Goal: Browse casually: Explore the website without a specific task or goal

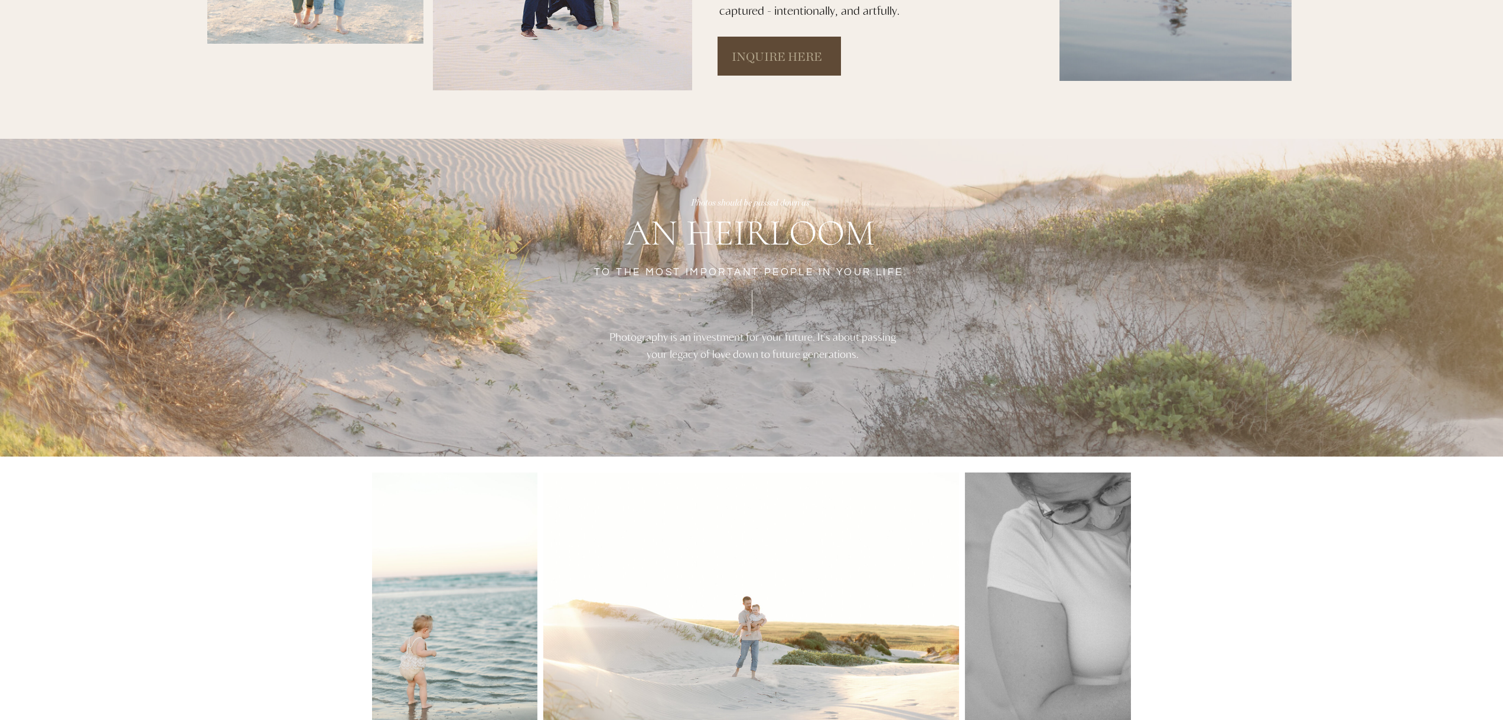
scroll to position [689, 0]
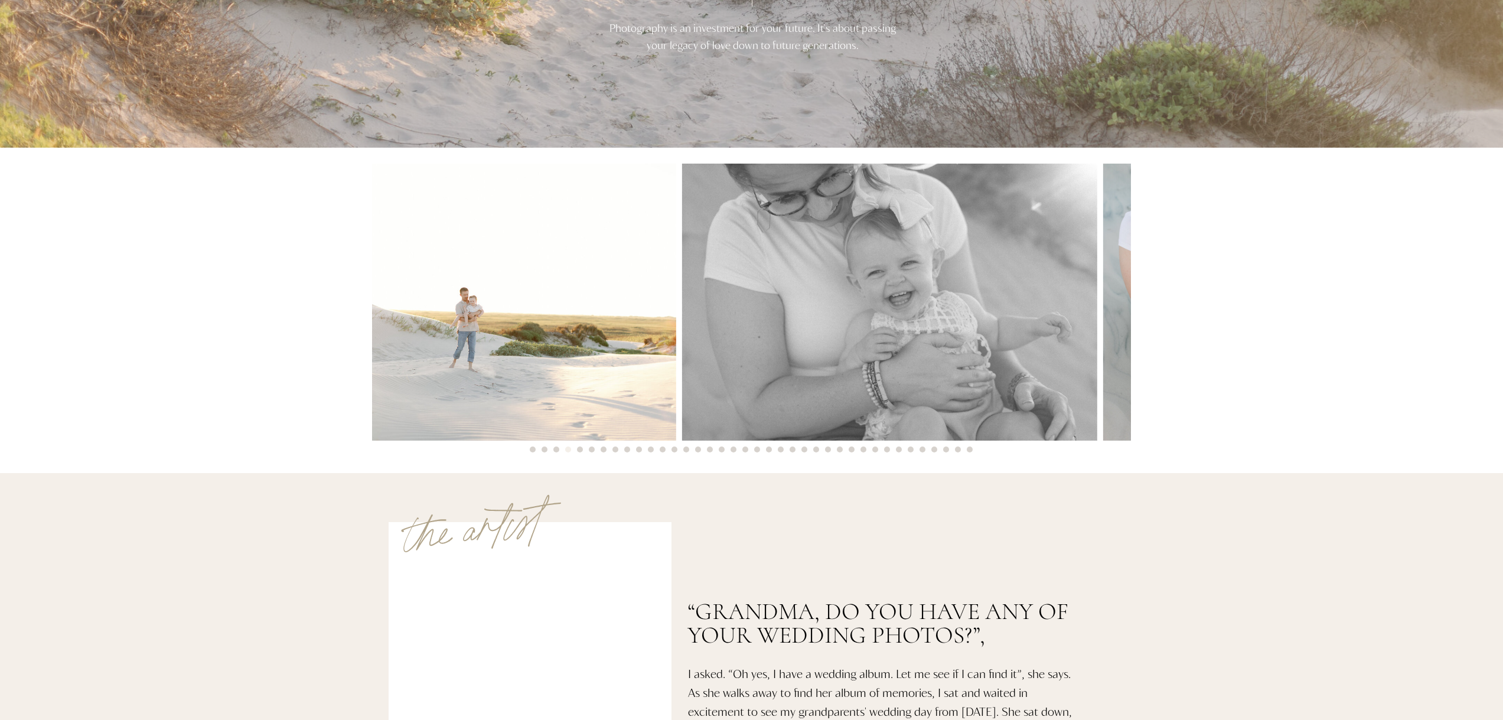
click at [676, 337] on img at bounding box center [468, 302] width 416 height 277
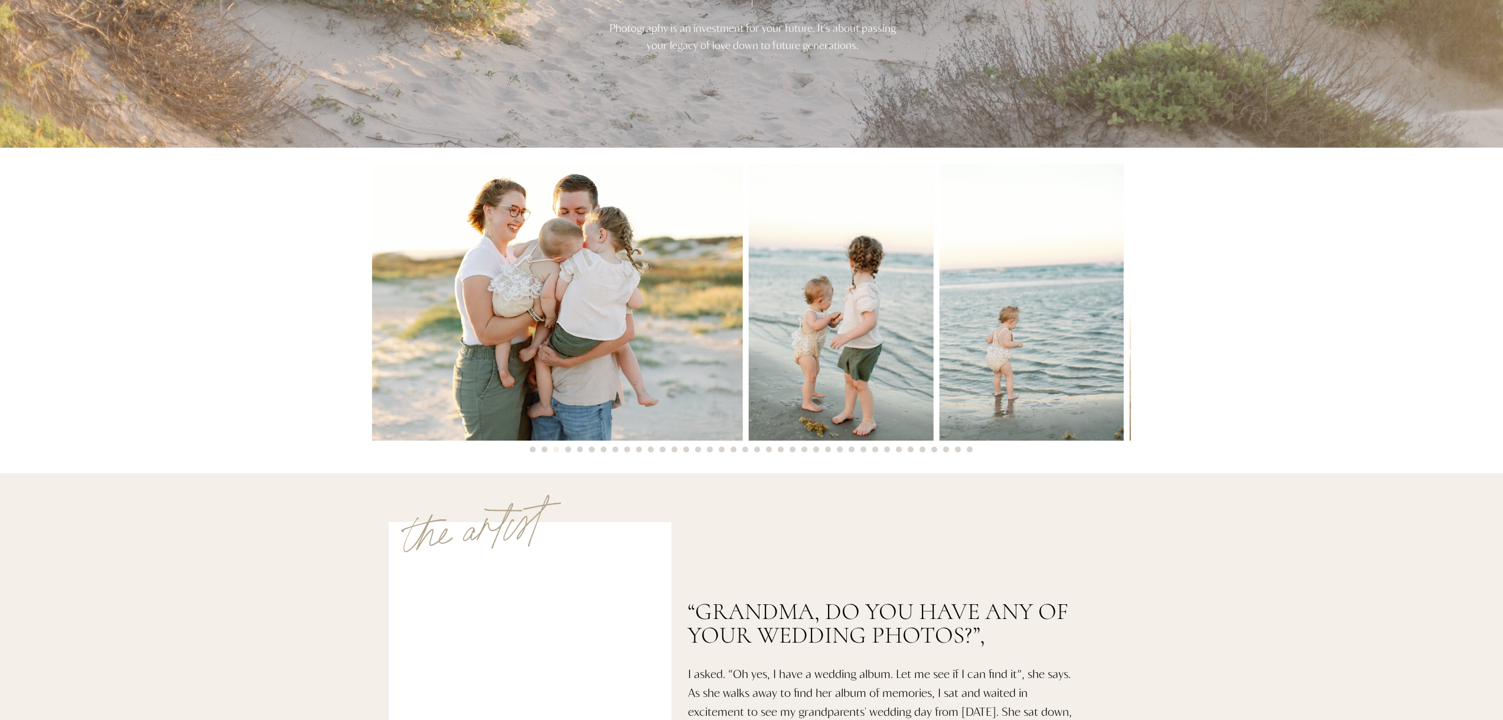
click at [967, 351] on img at bounding box center [1031, 302] width 185 height 277
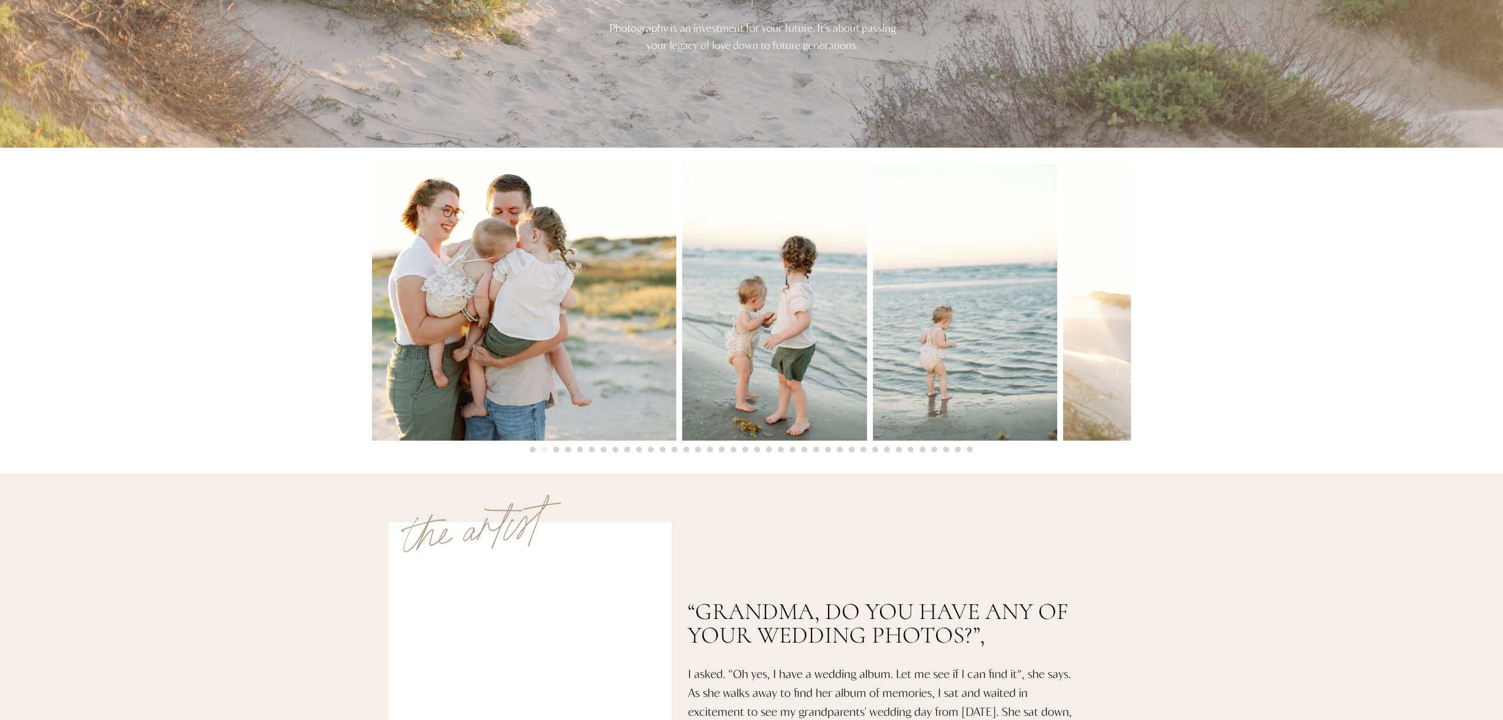
click at [986, 359] on div at bounding box center [640, 302] width 759 height 277
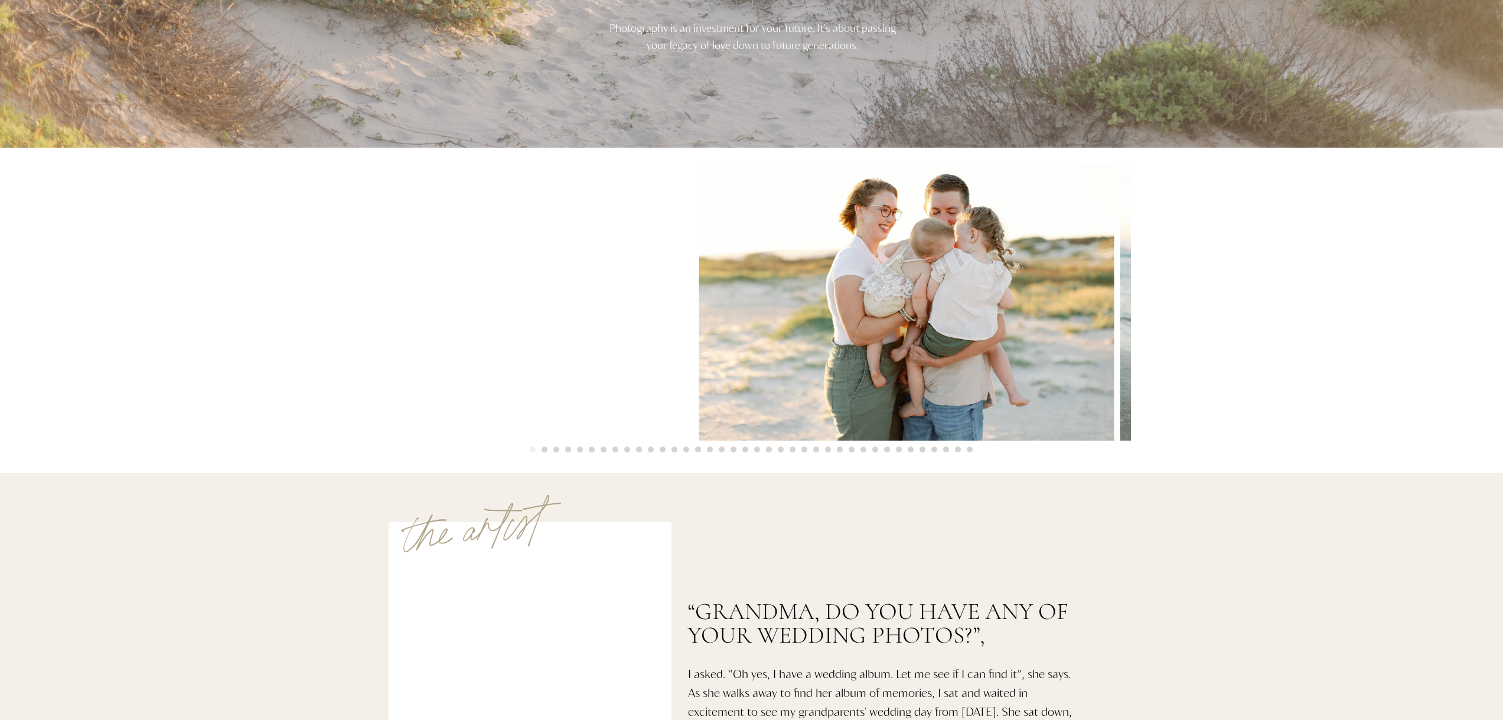
click at [920, 360] on img at bounding box center [907, 302] width 416 height 277
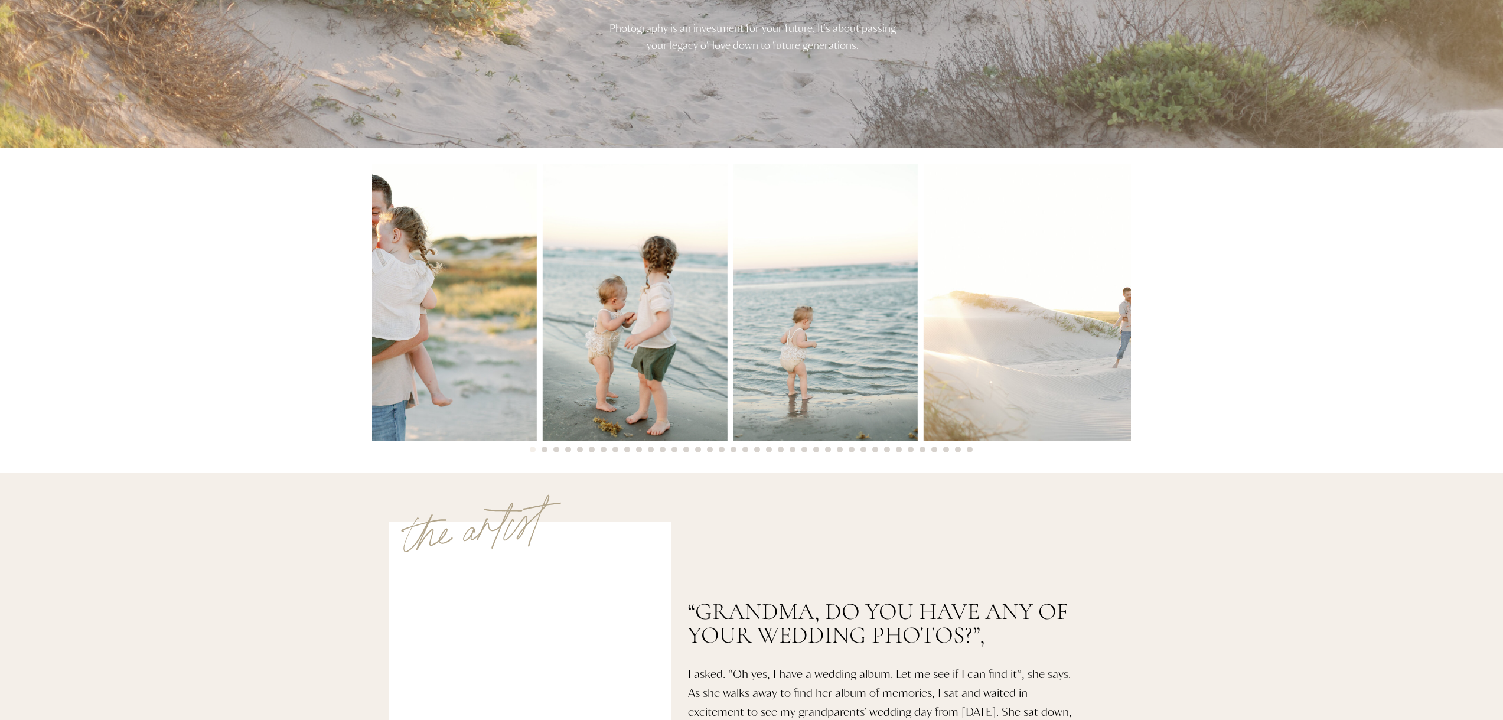
click at [614, 373] on img at bounding box center [635, 302] width 185 height 277
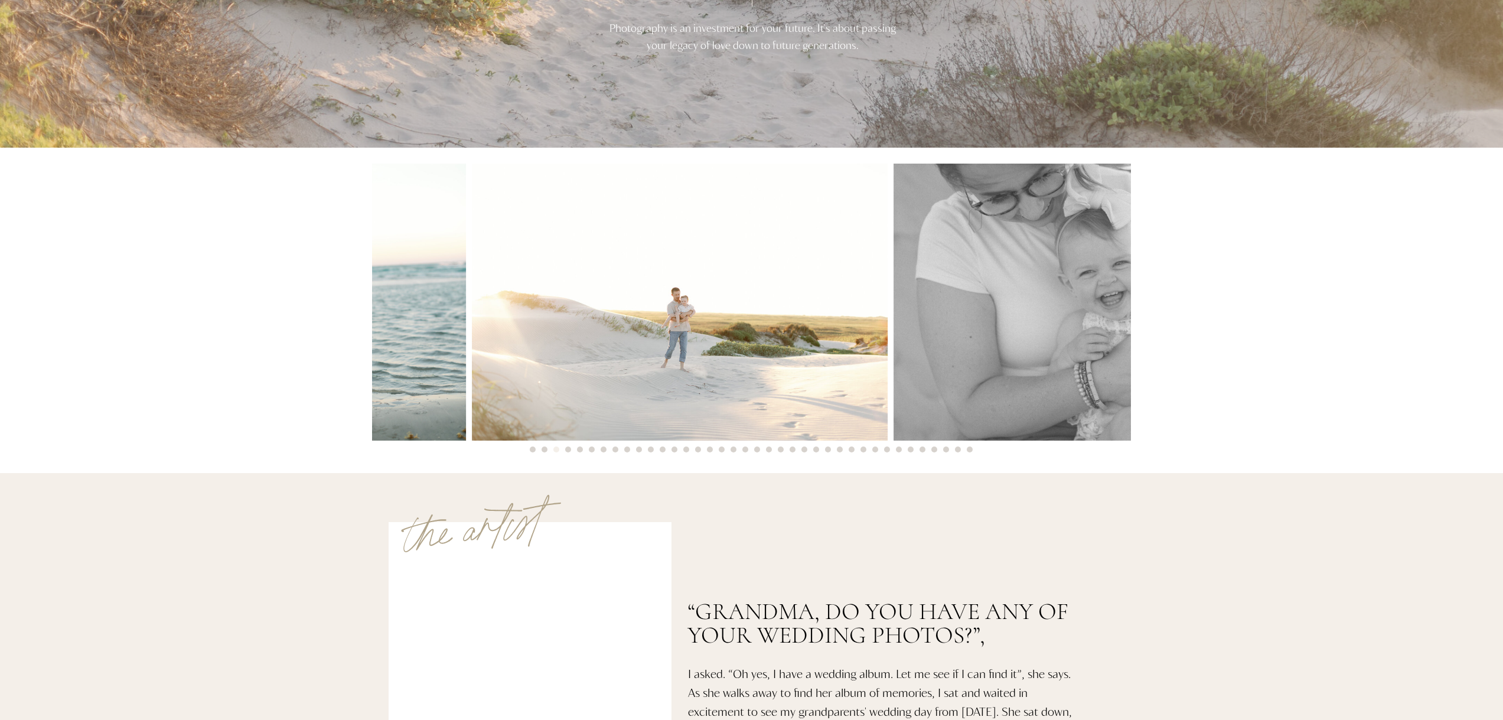
click at [434, 374] on img at bounding box center [374, 302] width 185 height 277
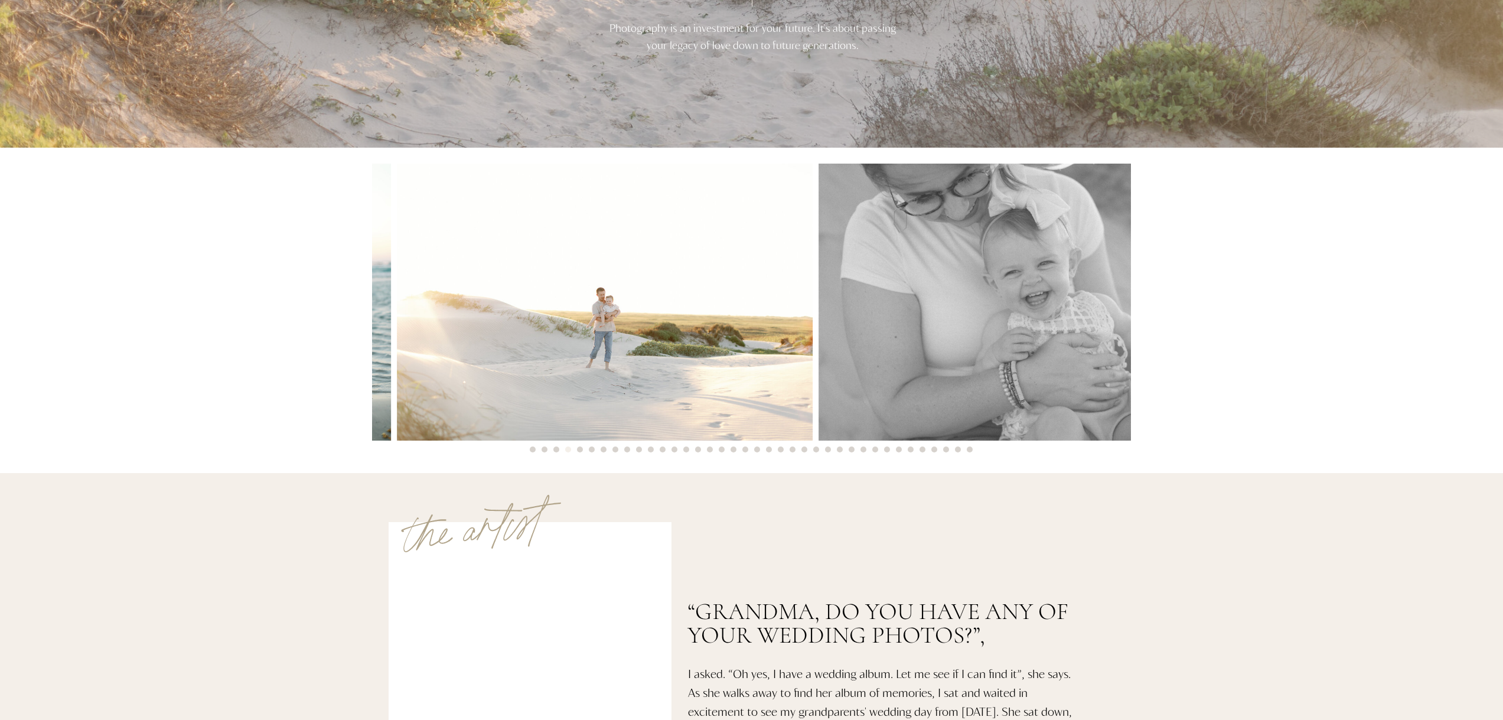
click at [463, 363] on img at bounding box center [605, 302] width 416 height 277
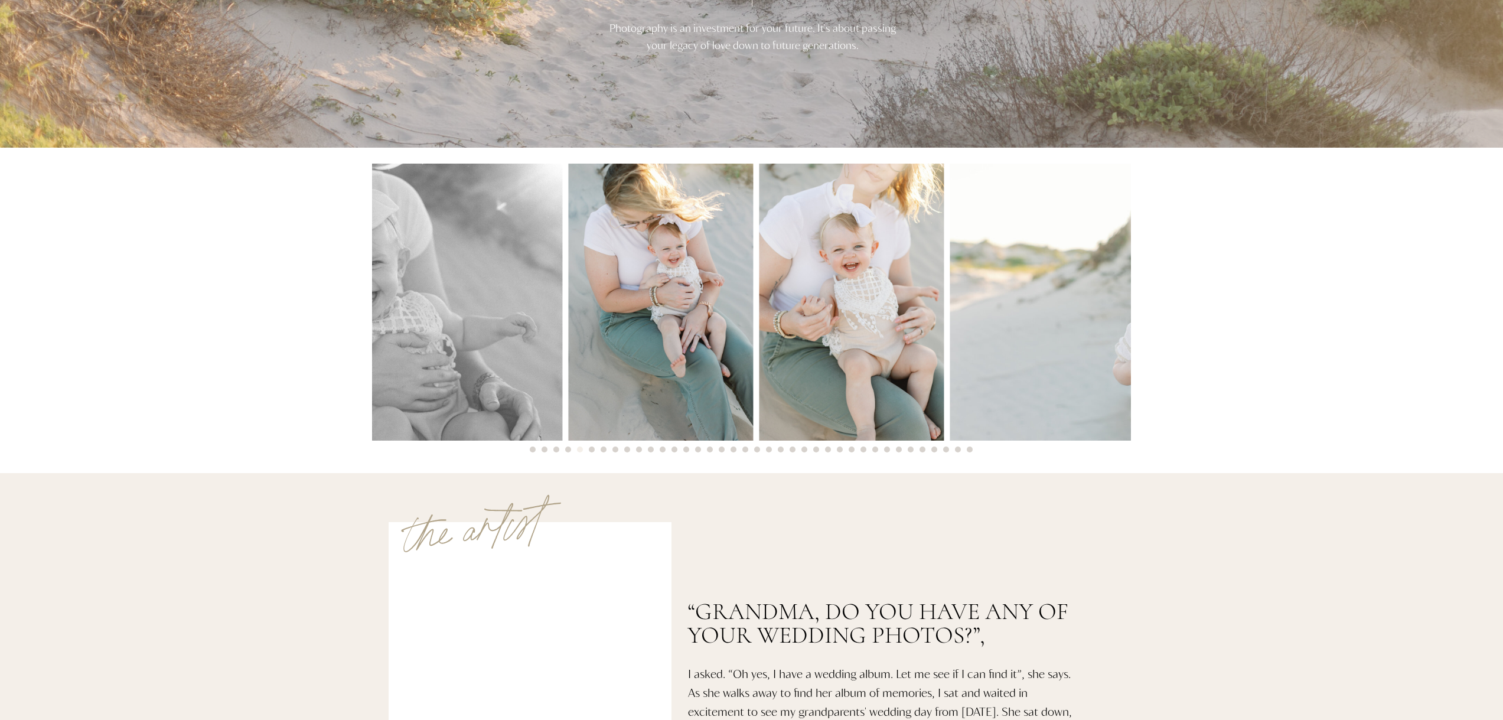
click at [508, 363] on img at bounding box center [355, 302] width 416 height 277
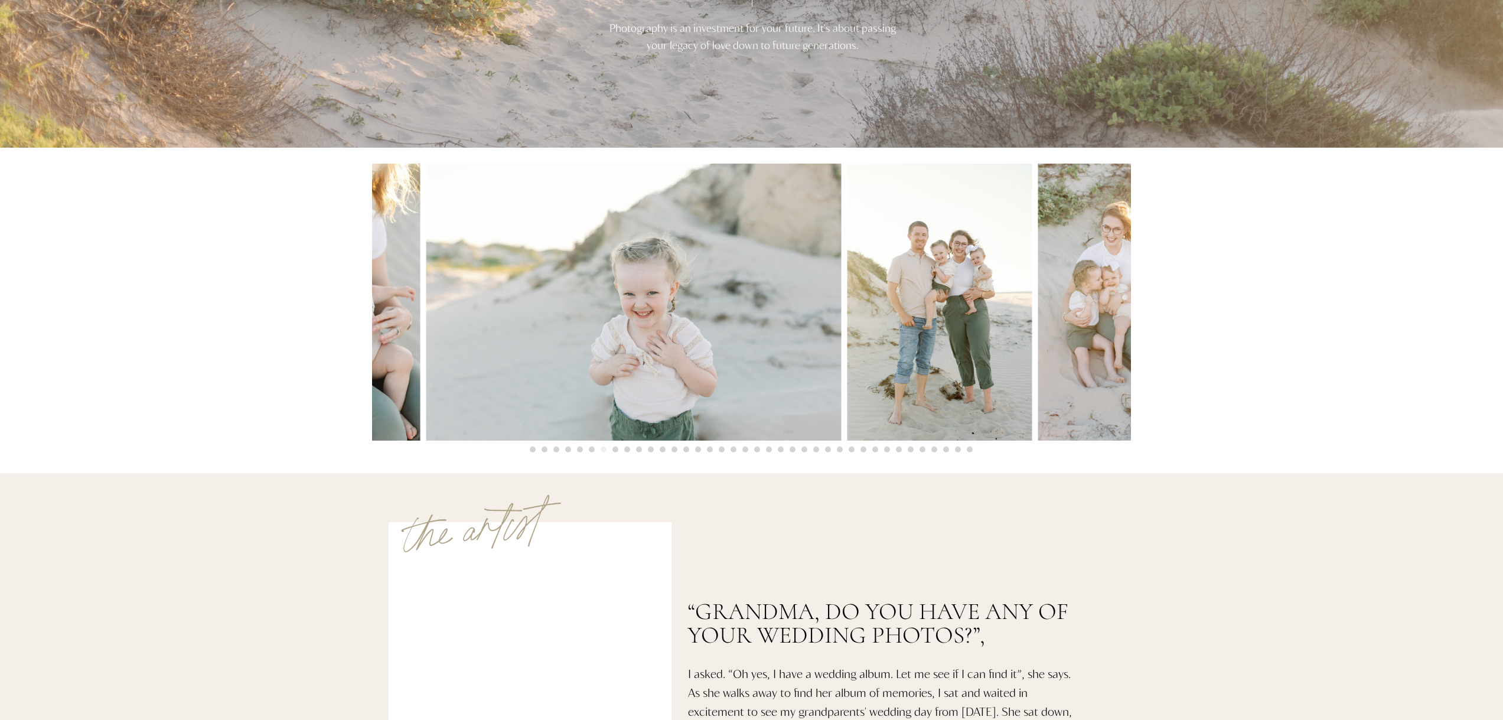
click at [461, 337] on img at bounding box center [634, 302] width 416 height 277
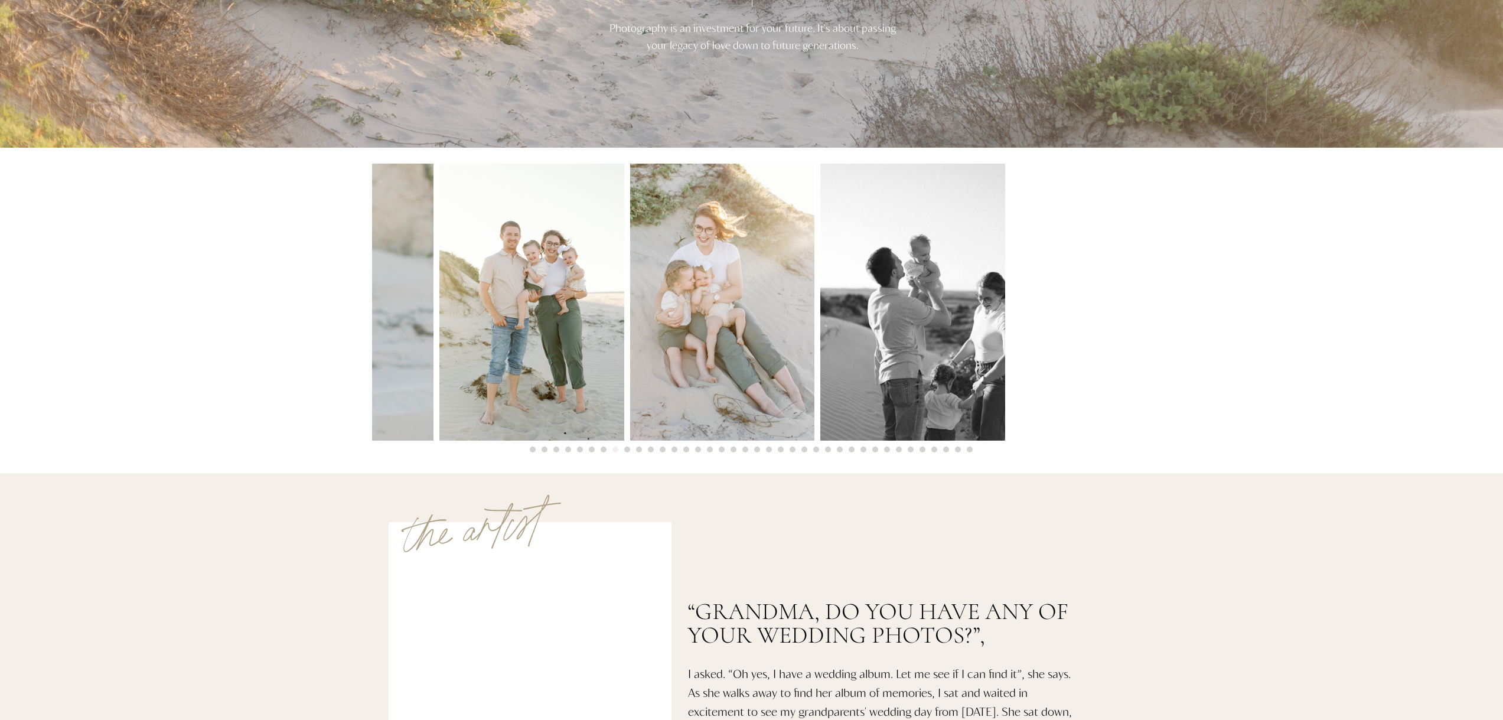
click at [425, 334] on div at bounding box center [751, 302] width 759 height 277
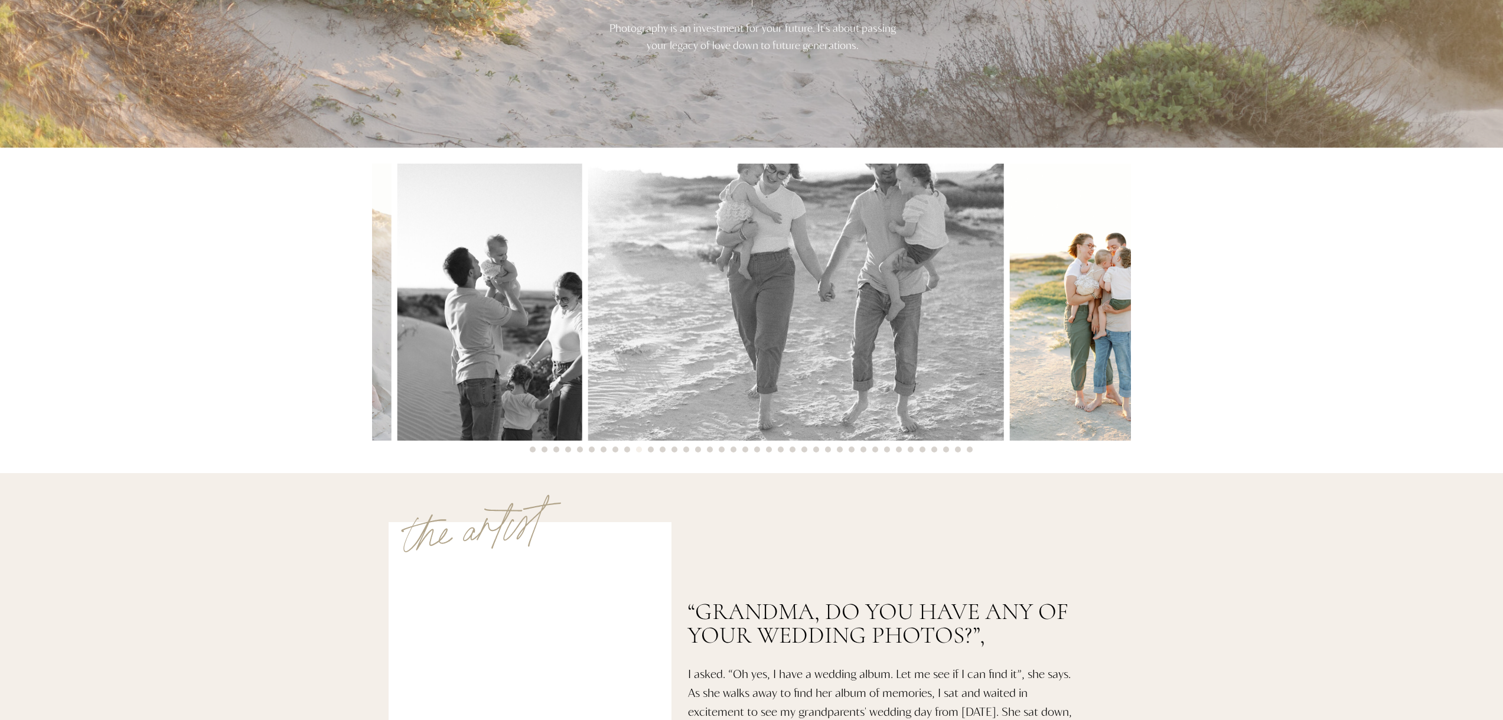
click at [400, 351] on img at bounding box center [489, 302] width 185 height 277
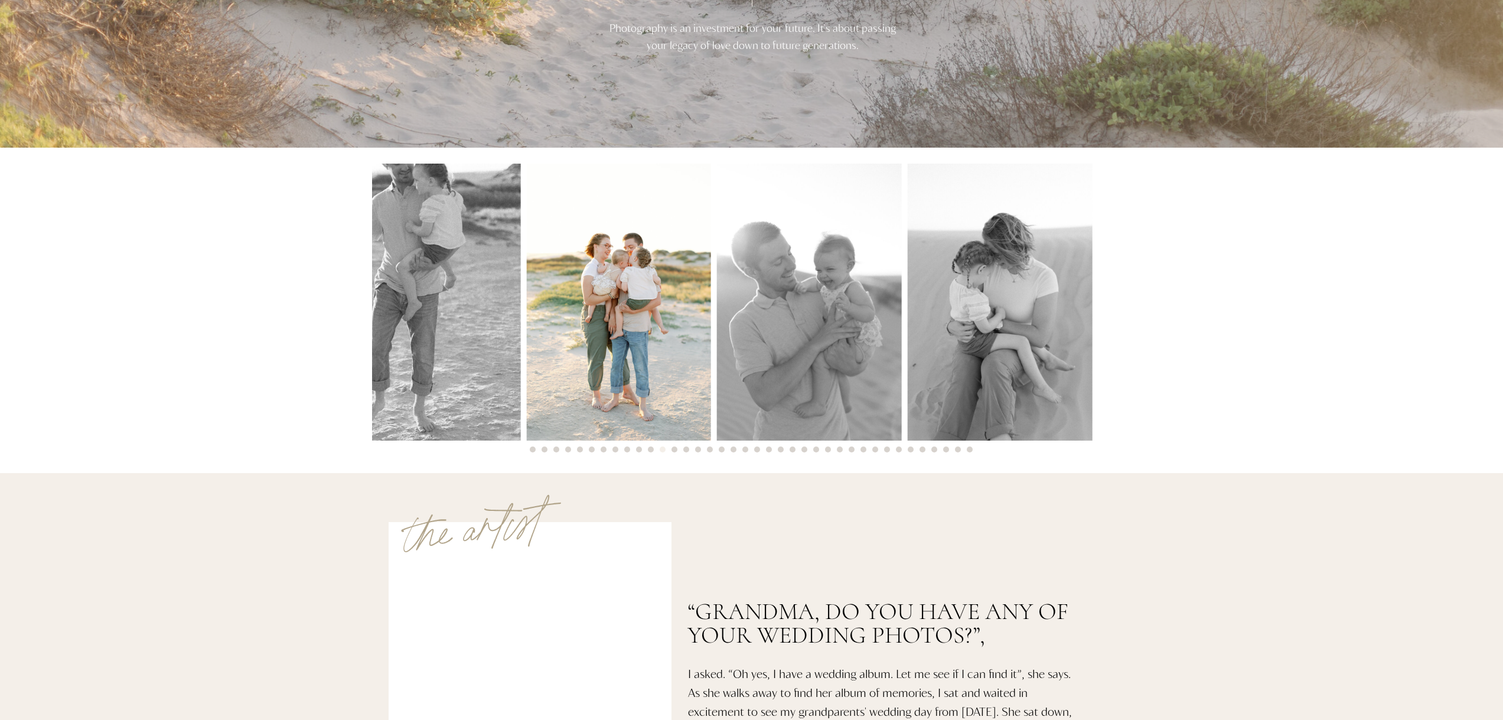
click at [444, 327] on img at bounding box center [313, 302] width 416 height 277
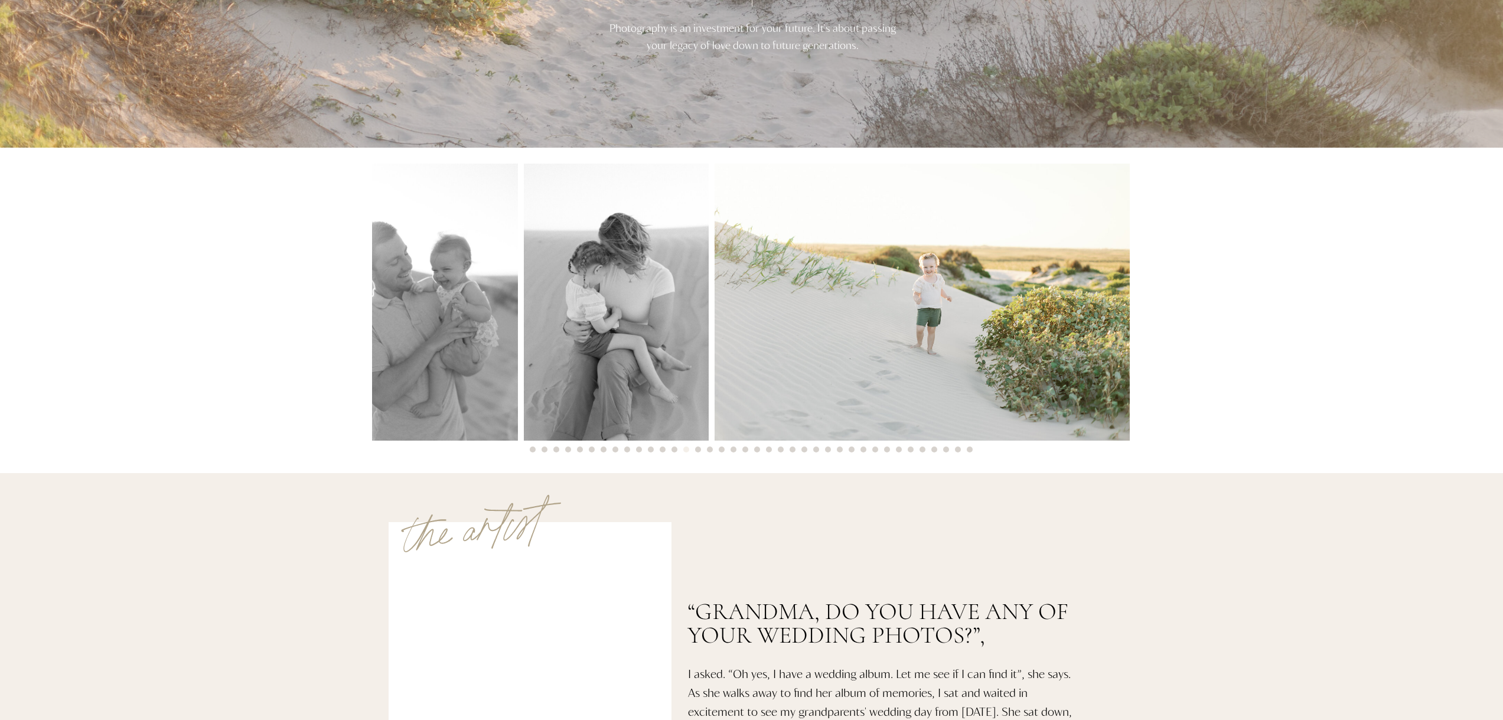
click at [524, 344] on img at bounding box center [616, 302] width 185 height 277
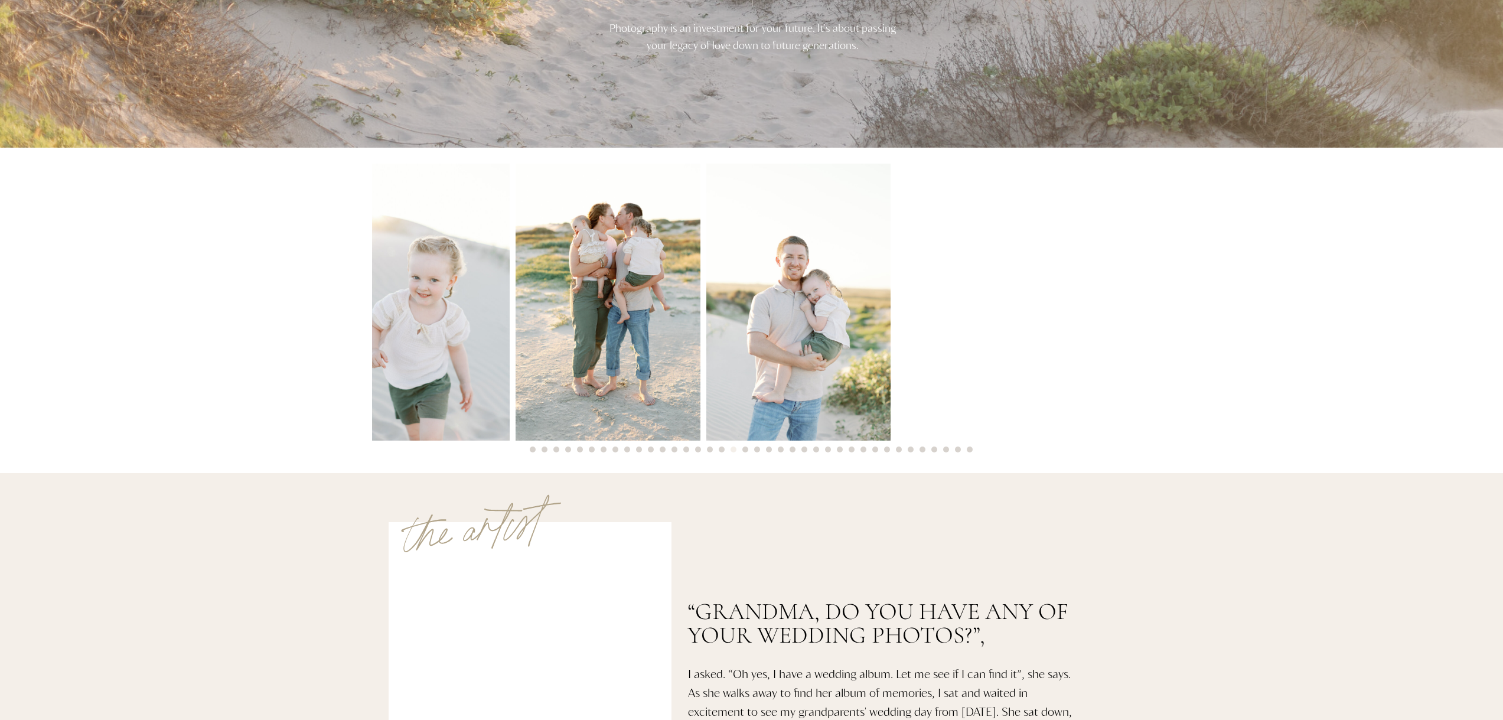
click at [448, 325] on img at bounding box center [417, 302] width 185 height 277
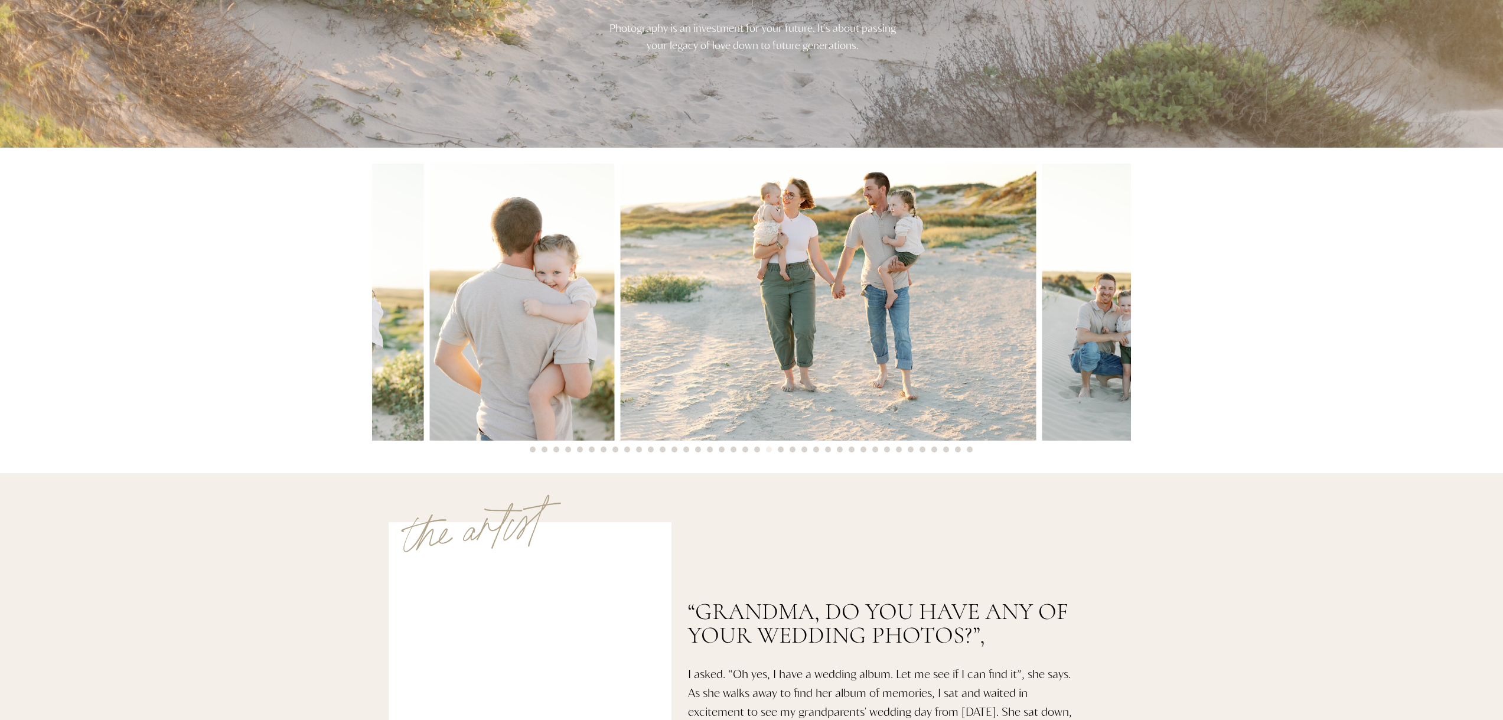
click at [430, 328] on img at bounding box center [522, 302] width 185 height 277
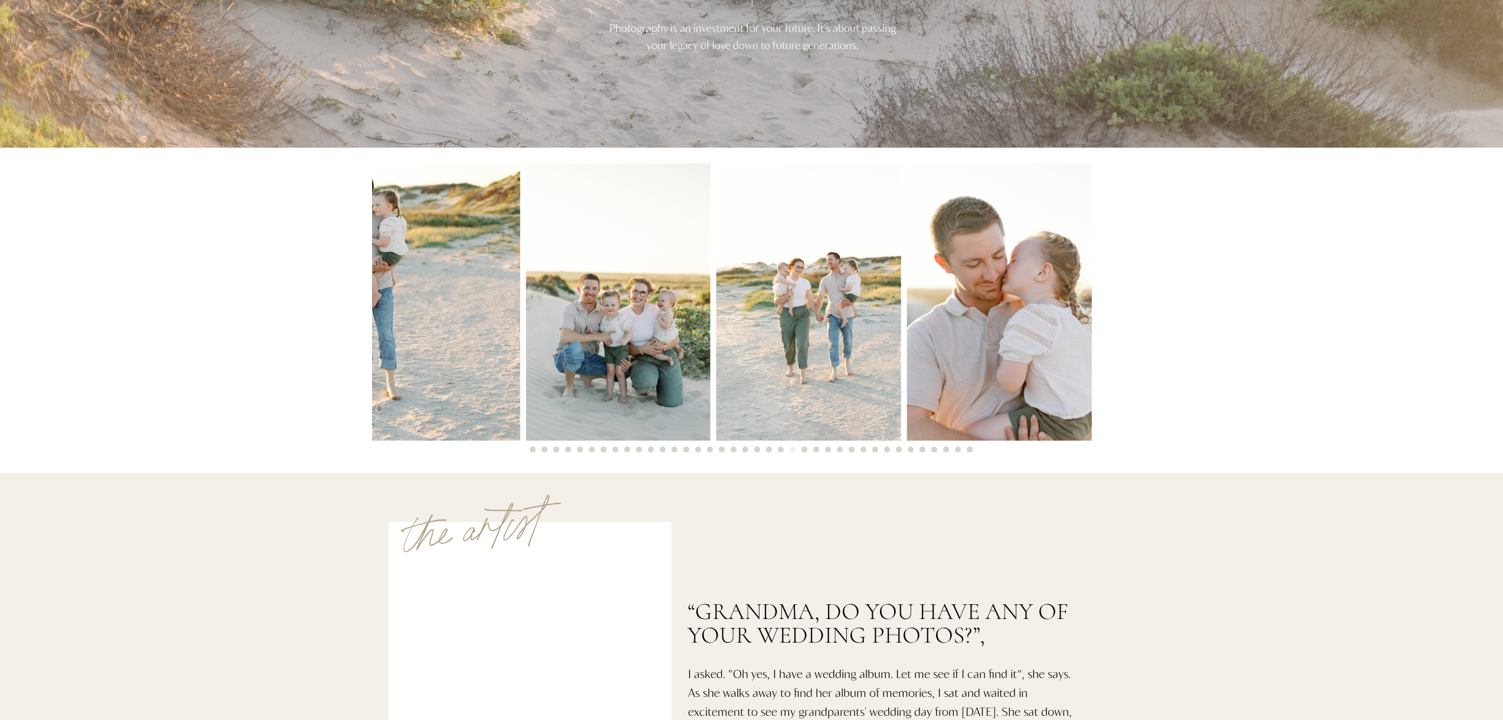
click at [411, 304] on img at bounding box center [313, 302] width 416 height 277
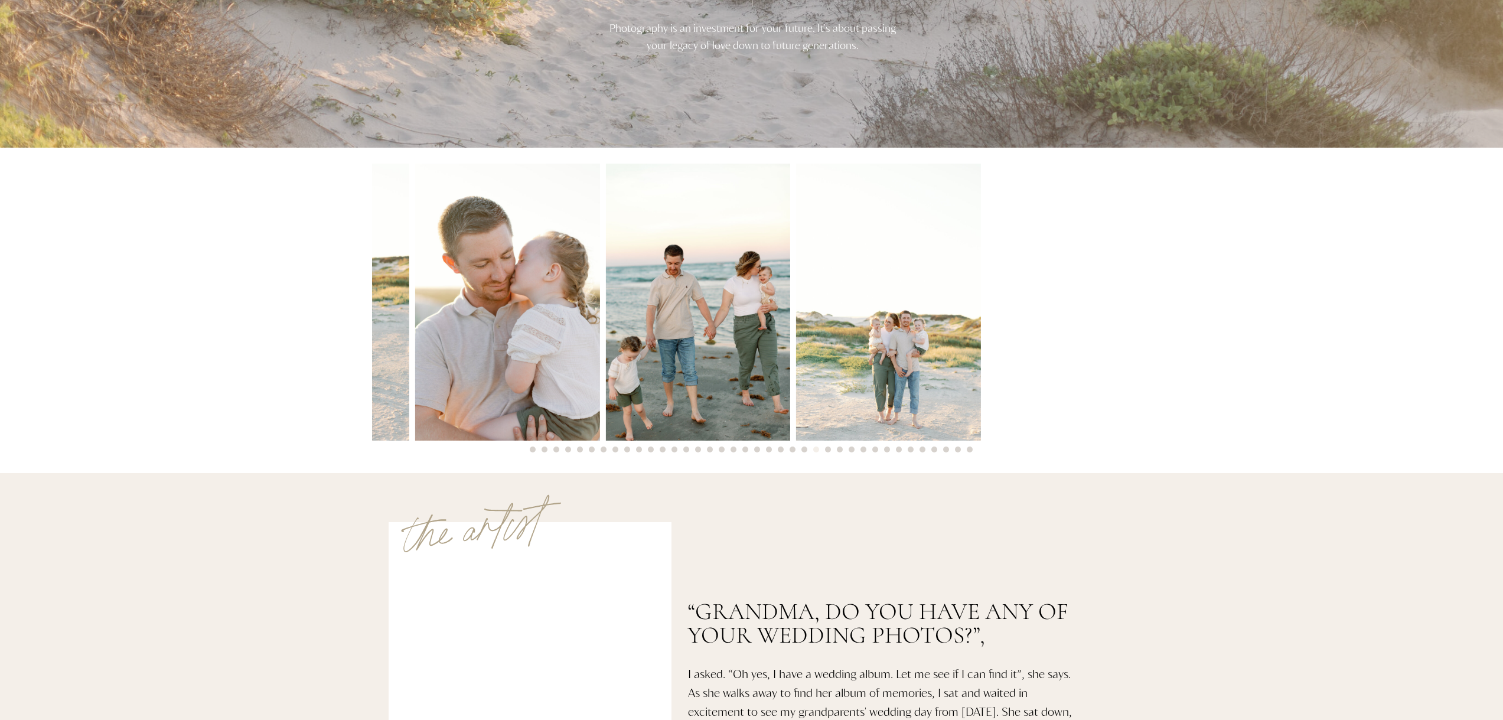
click at [386, 330] on img at bounding box center [316, 302] width 185 height 277
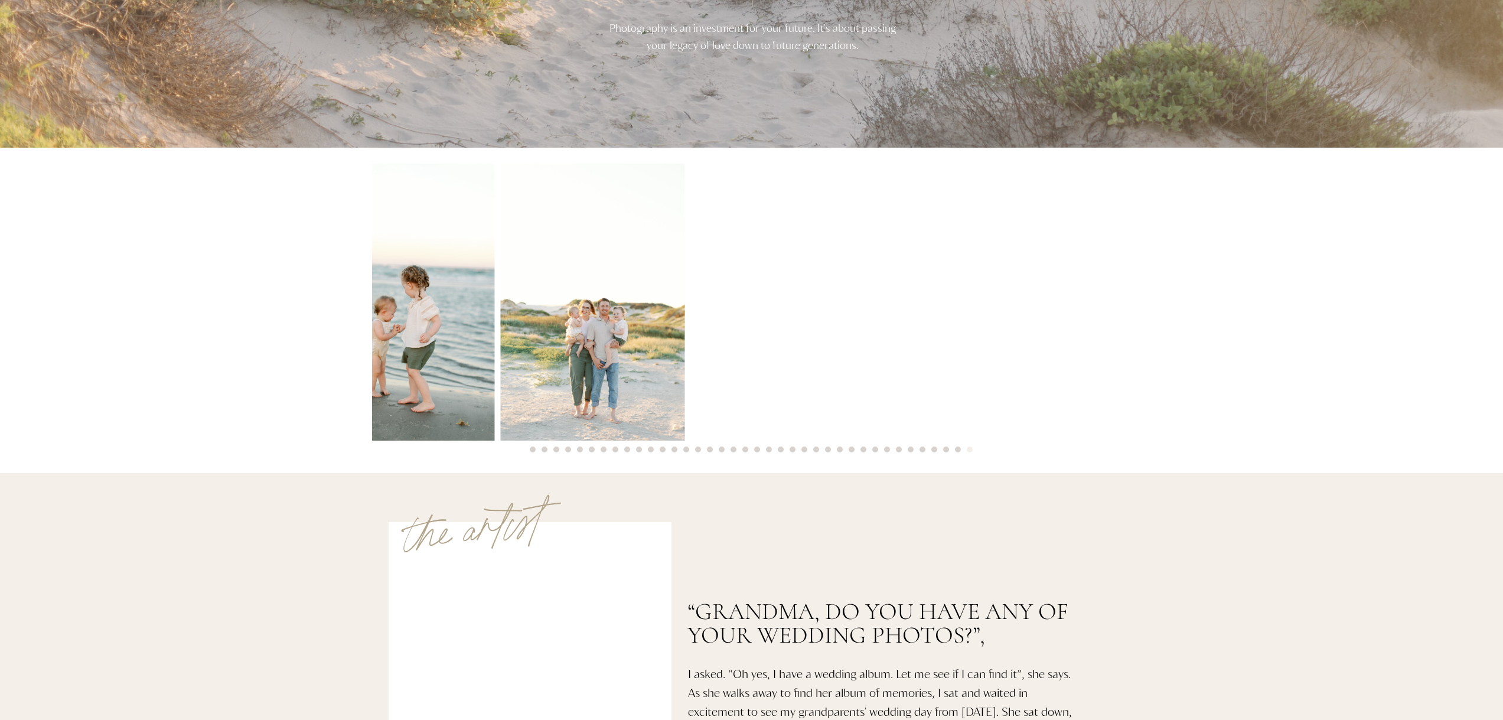
click at [403, 341] on div at bounding box center [751, 302] width 759 height 277
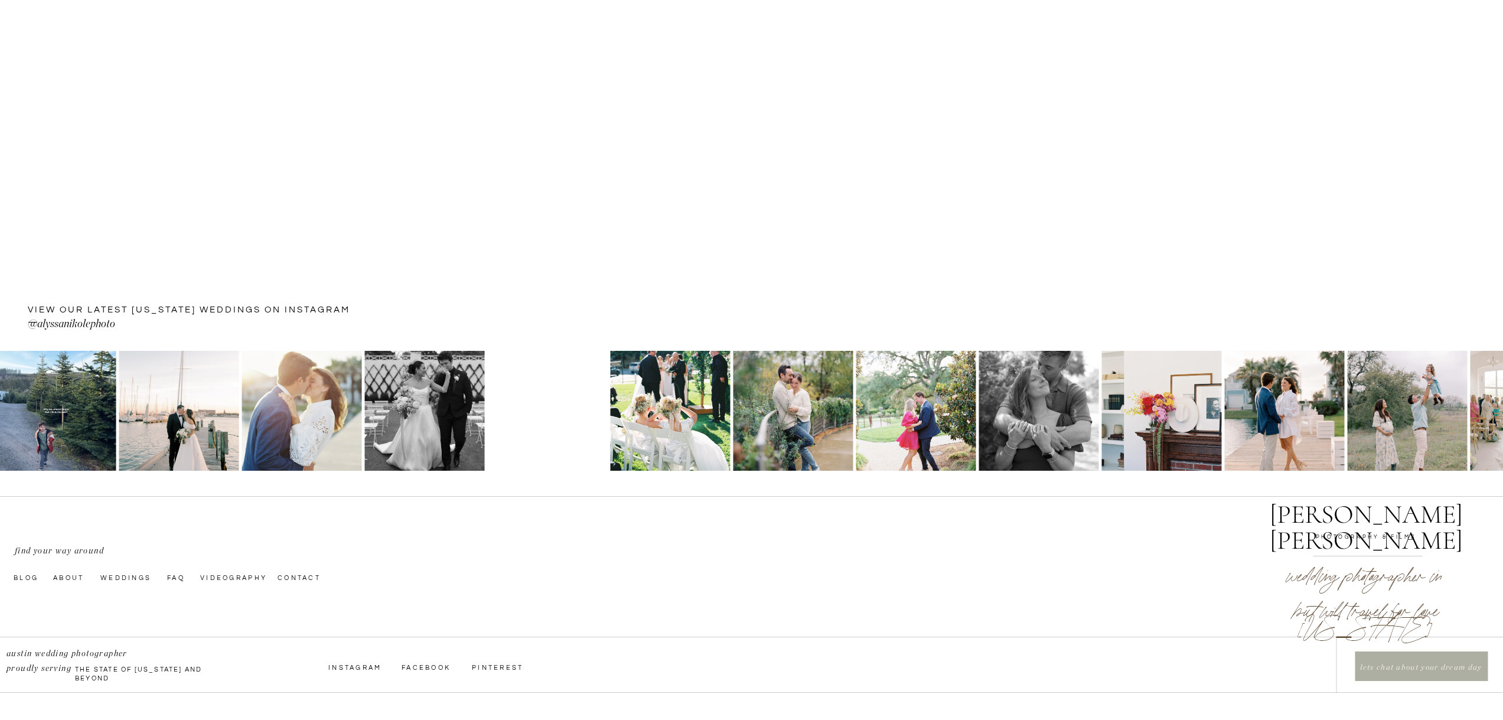
scroll to position [2756, 0]
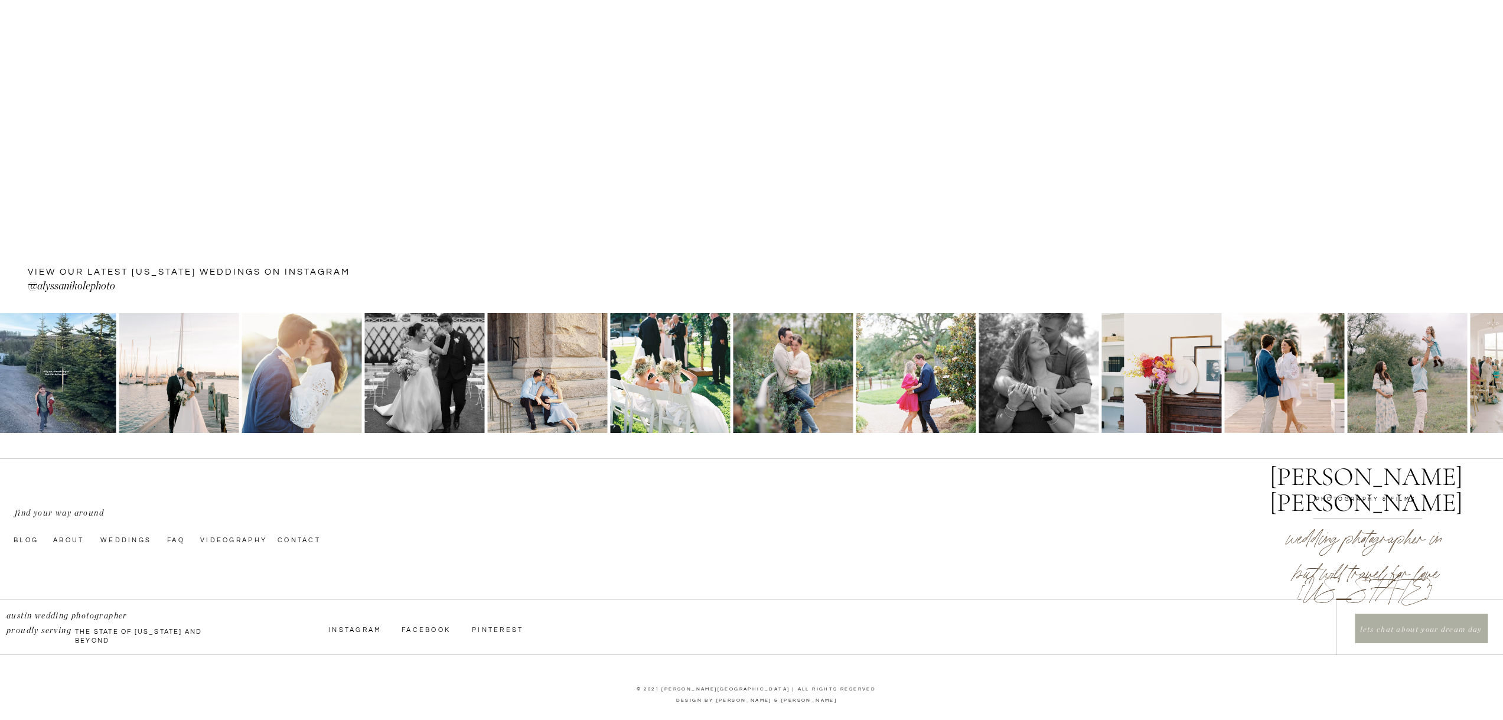
click at [58, 283] on p "@alyssanikolephoto" at bounding box center [161, 287] width 266 height 19
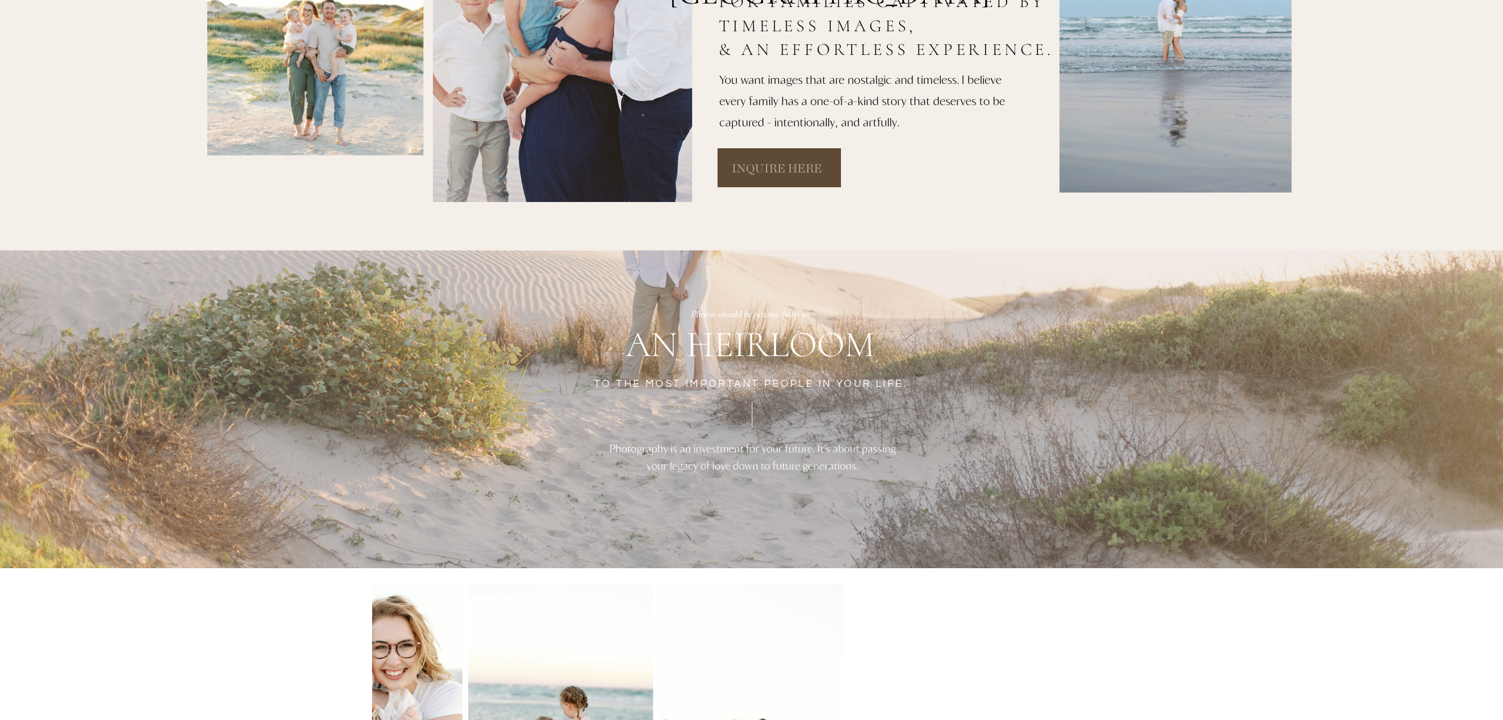
scroll to position [0, 0]
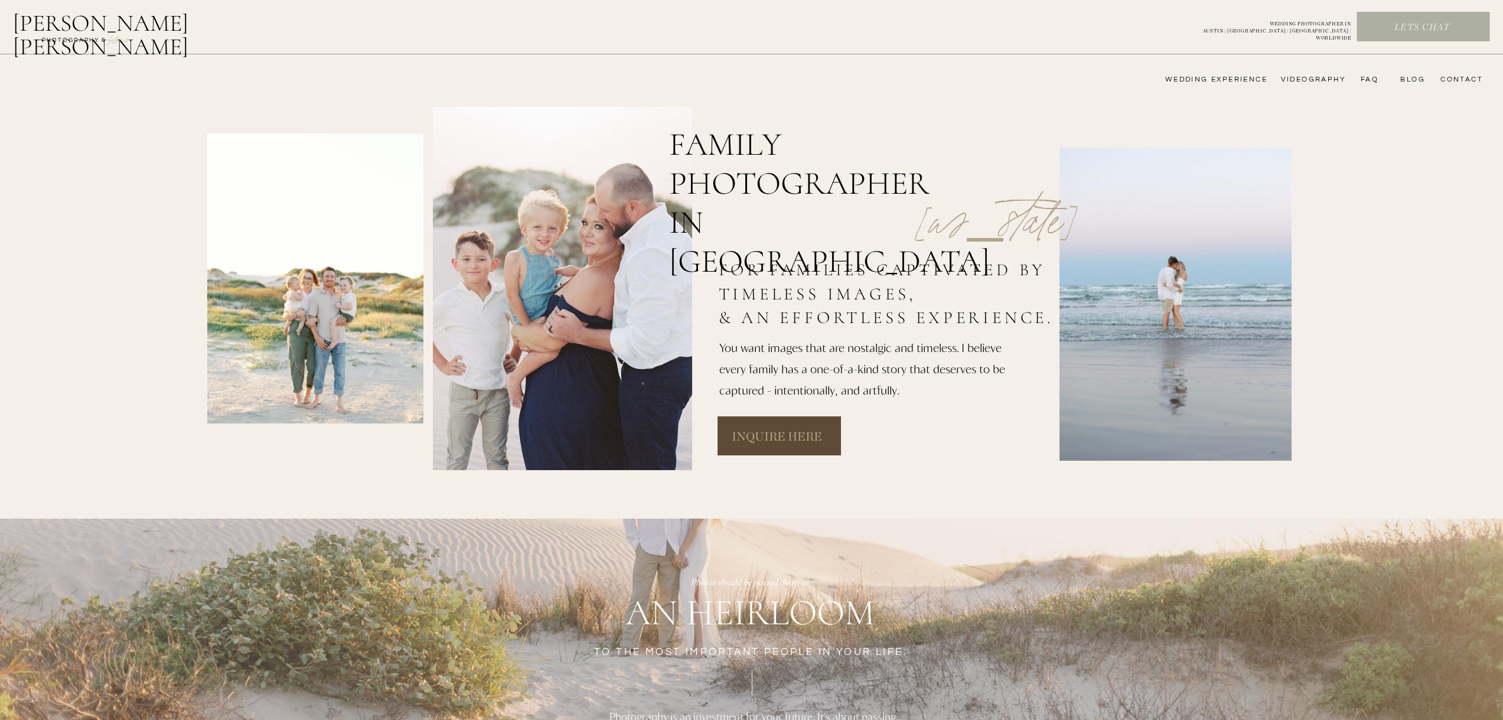
click at [58, 18] on h2 "[PERSON_NAME] [PERSON_NAME]" at bounding box center [131, 25] width 237 height 28
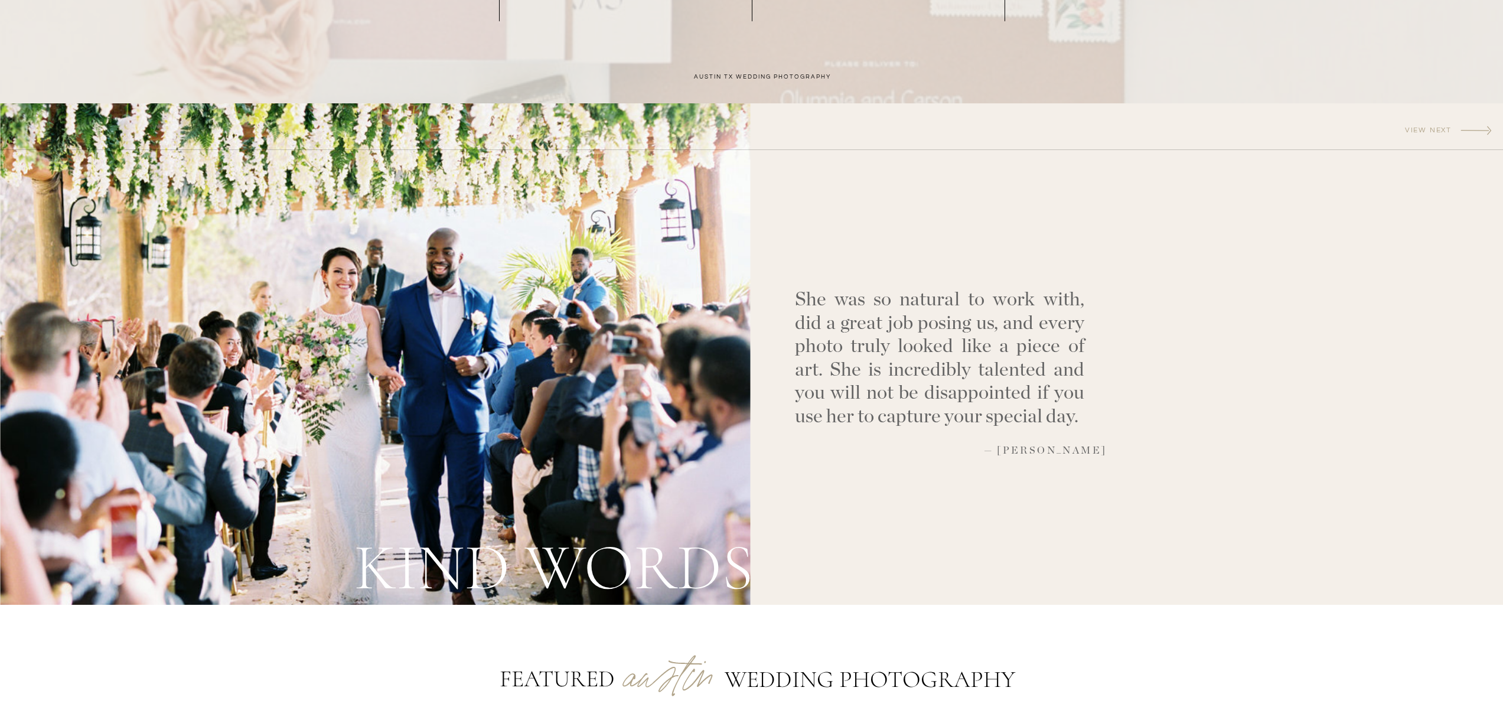
scroll to position [2941, 0]
